Goal: Task Accomplishment & Management: Understand process/instructions

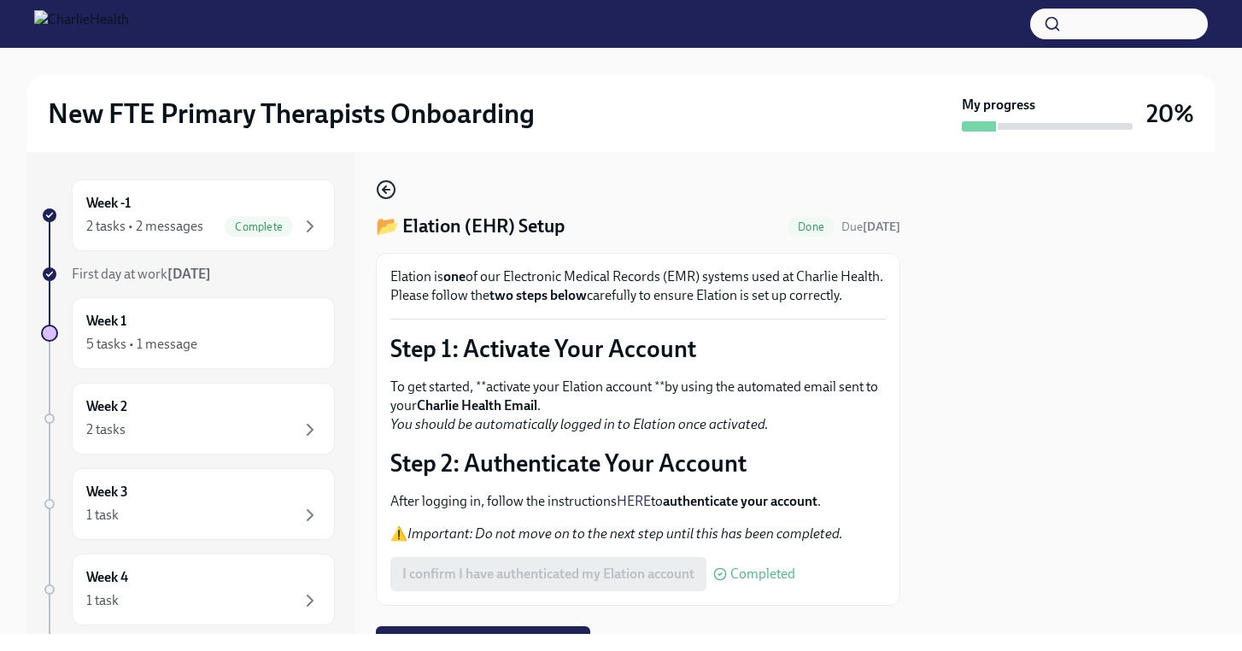
click at [394, 190] on circle "button" at bounding box center [386, 189] width 17 height 17
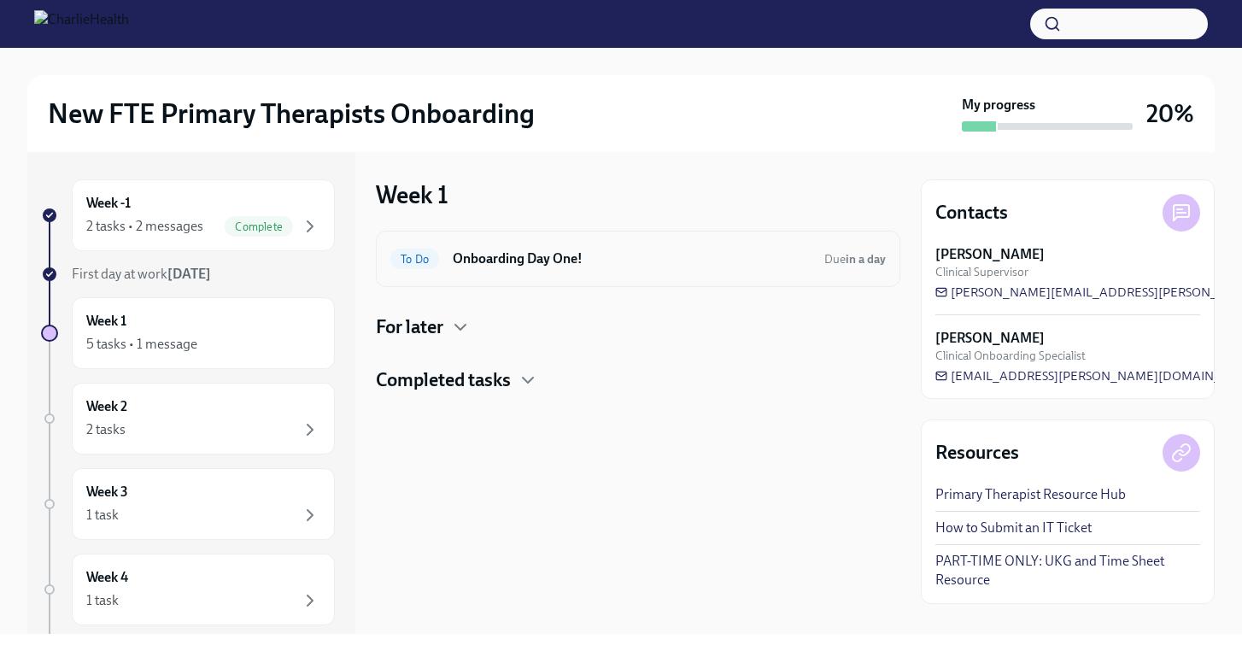
click at [455, 255] on h6 "Onboarding Day One!" at bounding box center [632, 259] width 358 height 19
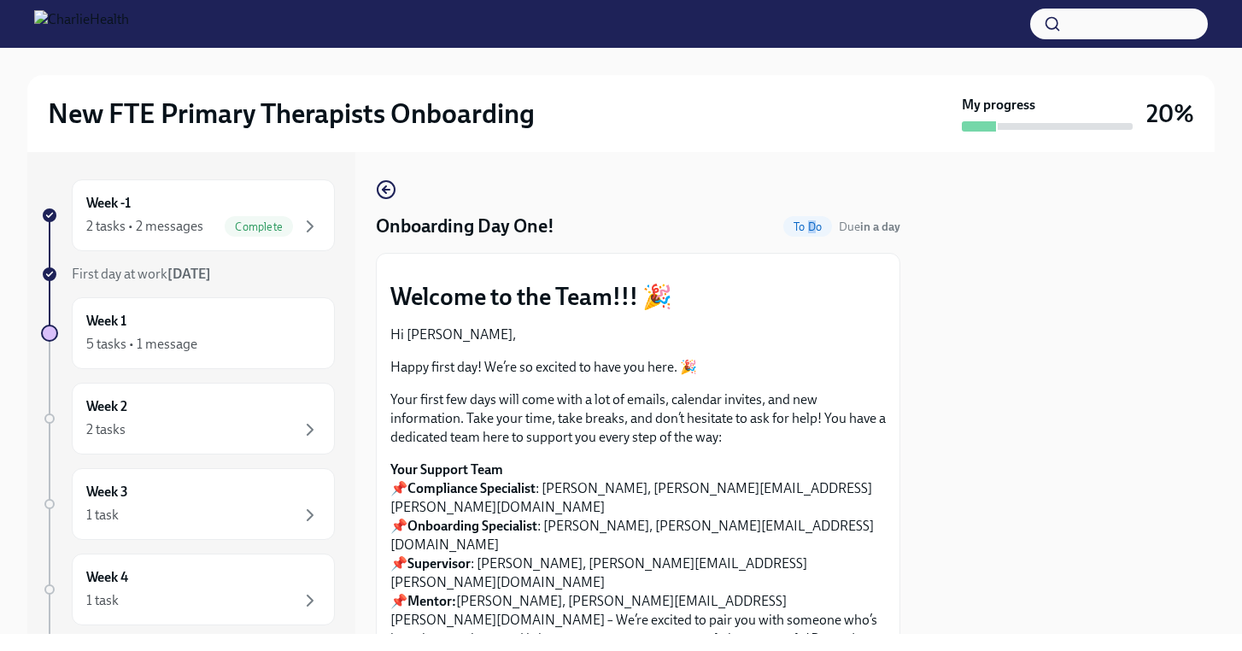
click at [811, 222] on span "To Do" at bounding box center [808, 226] width 49 height 13
click at [225, 353] on div "5 tasks • 1 message" at bounding box center [203, 344] width 234 height 21
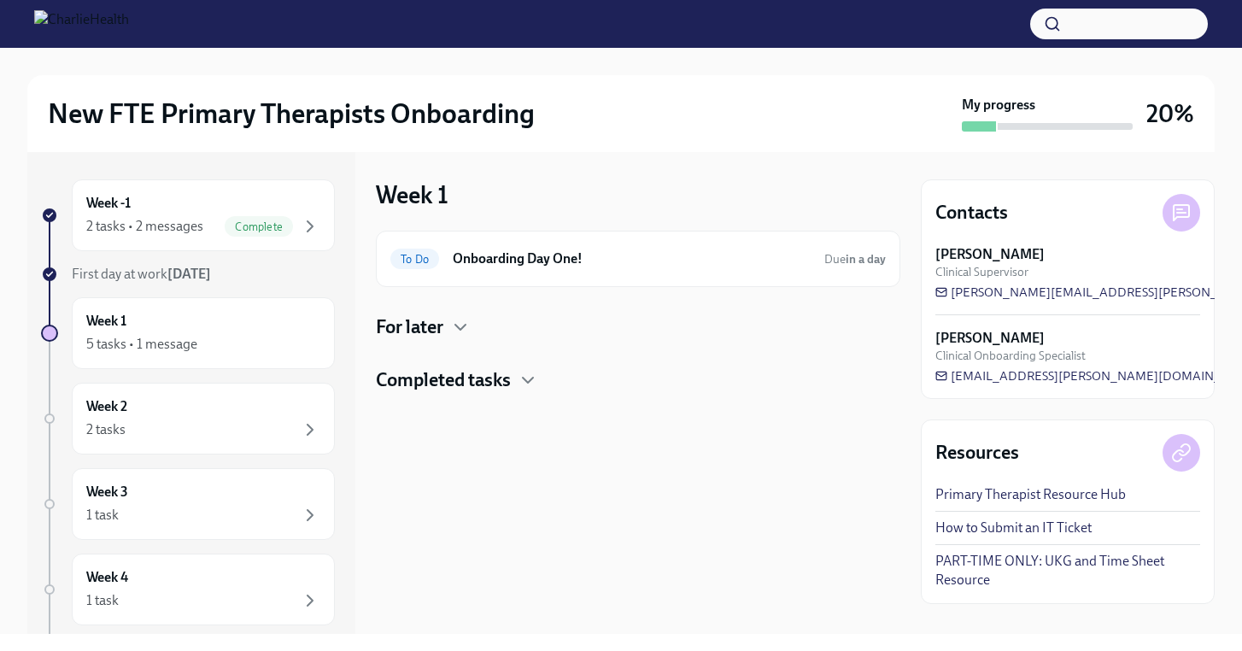
click at [434, 325] on h4 "For later" at bounding box center [410, 327] width 68 height 26
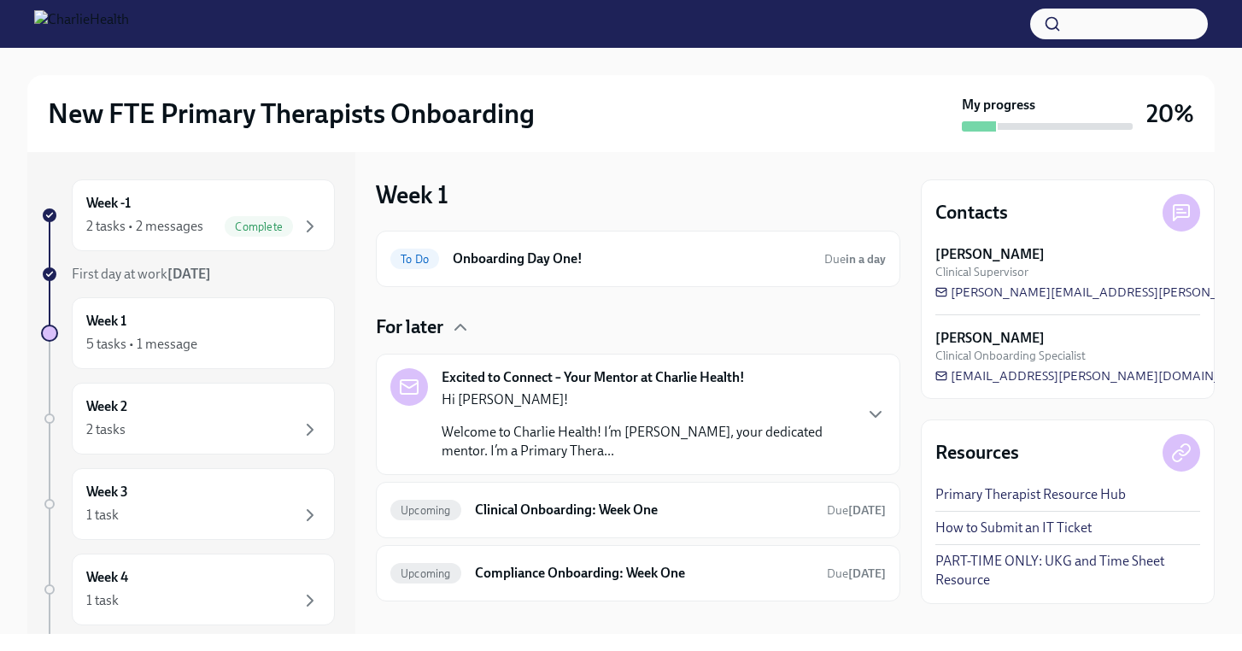
click at [434, 325] on h4 "For later" at bounding box center [410, 327] width 68 height 26
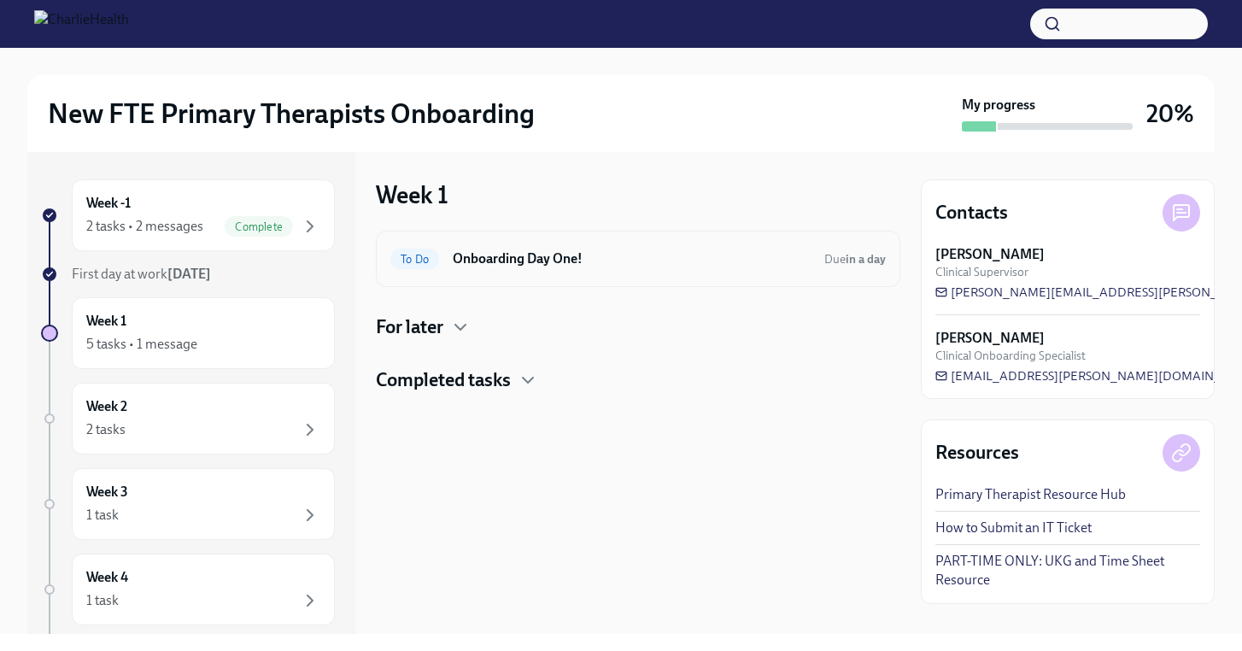
click at [485, 267] on h6 "Onboarding Day One!" at bounding box center [632, 259] width 358 height 19
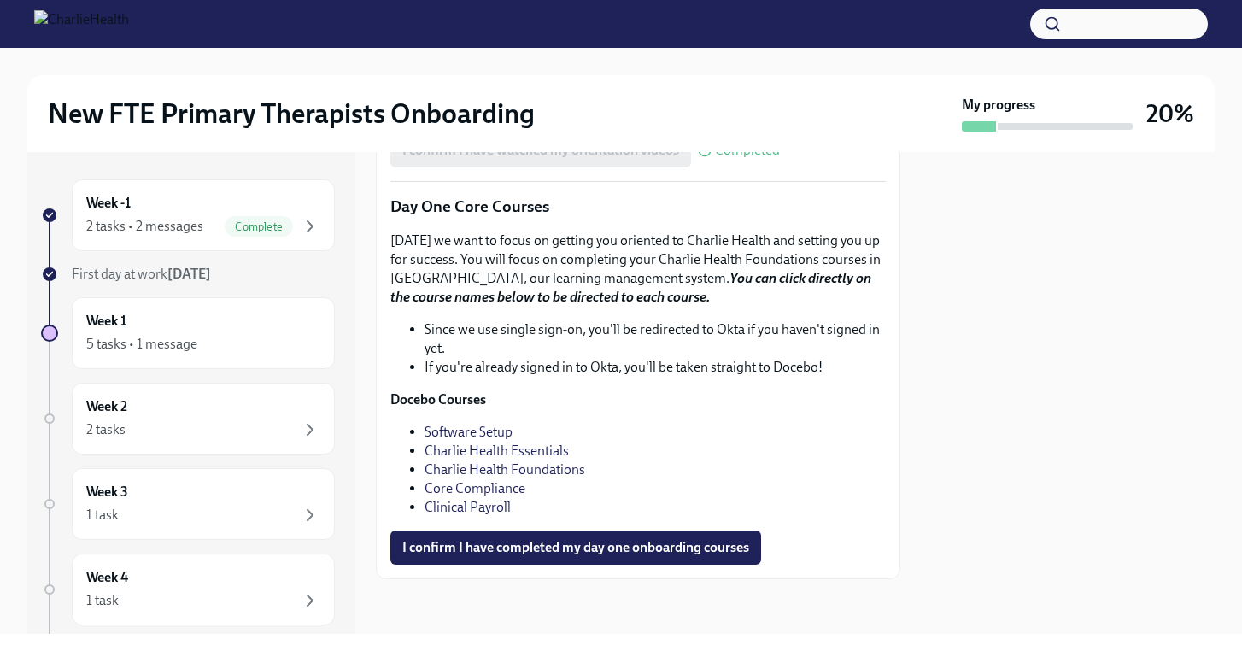
scroll to position [2053, 0]
